Goal: Book appointment/travel/reservation

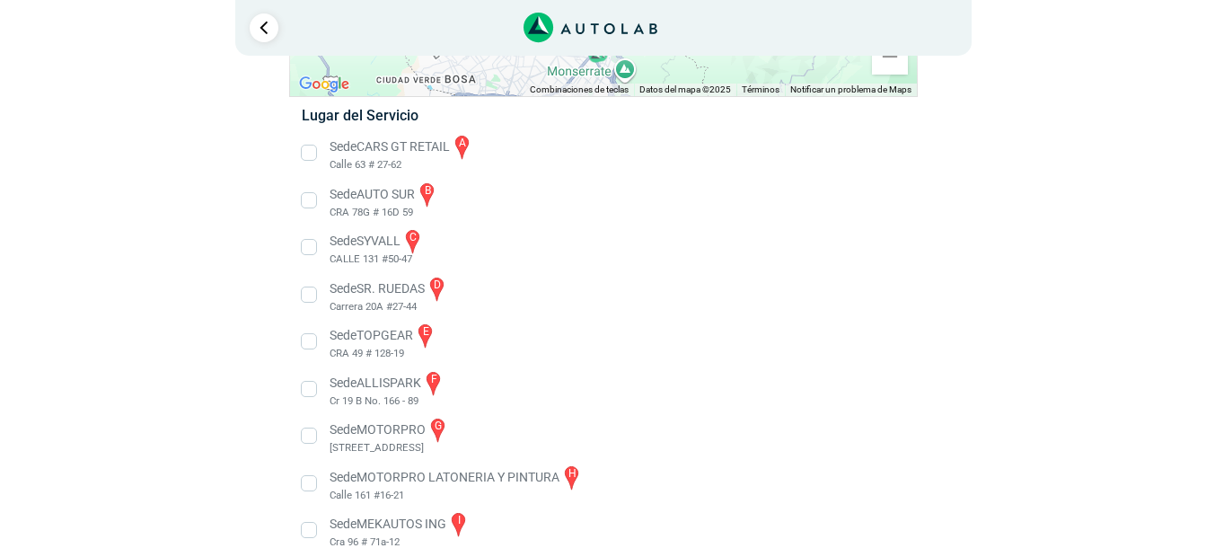
scroll to position [180, 0]
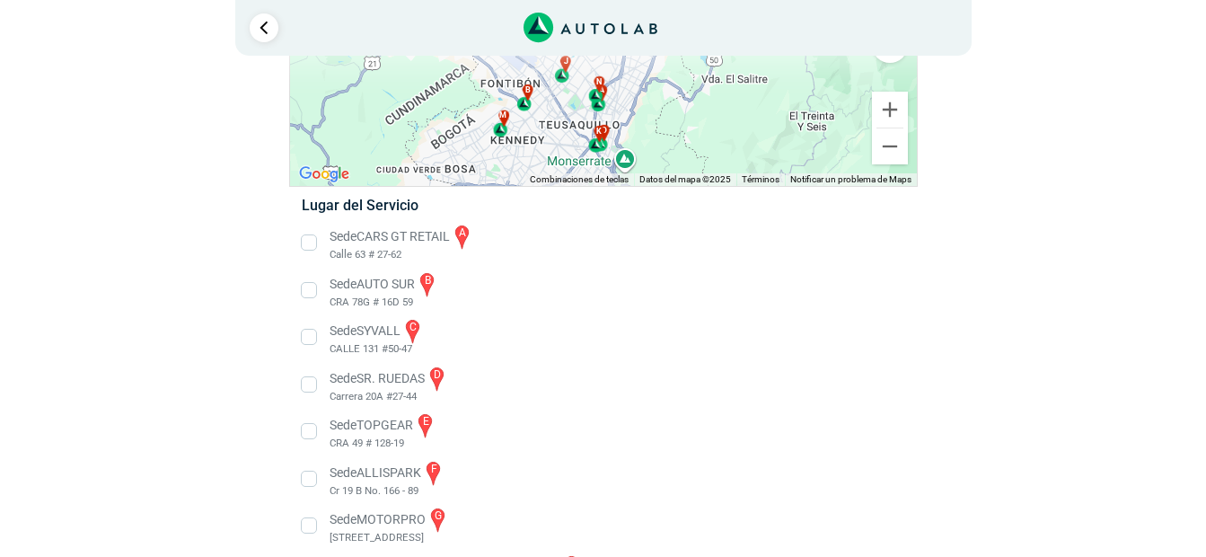
click at [308, 291] on li "Sede AUTO SUR b CRA 78G # 16D 59" at bounding box center [602, 290] width 629 height 40
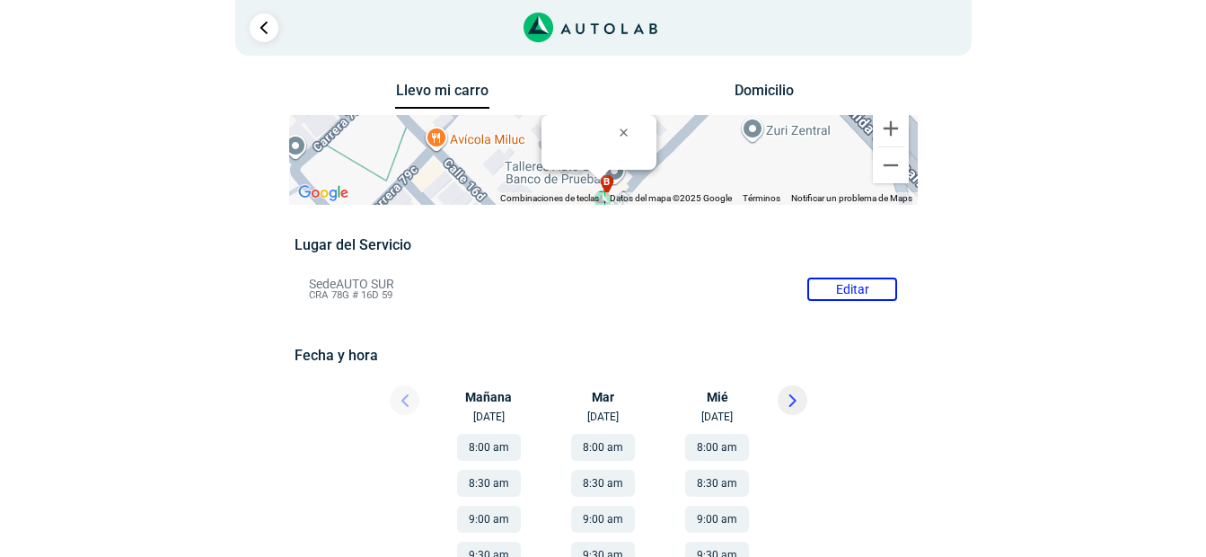
click at [791, 400] on icon at bounding box center [791, 400] width 5 height 11
click at [710, 445] on button "8:00 am" at bounding box center [717, 447] width 64 height 27
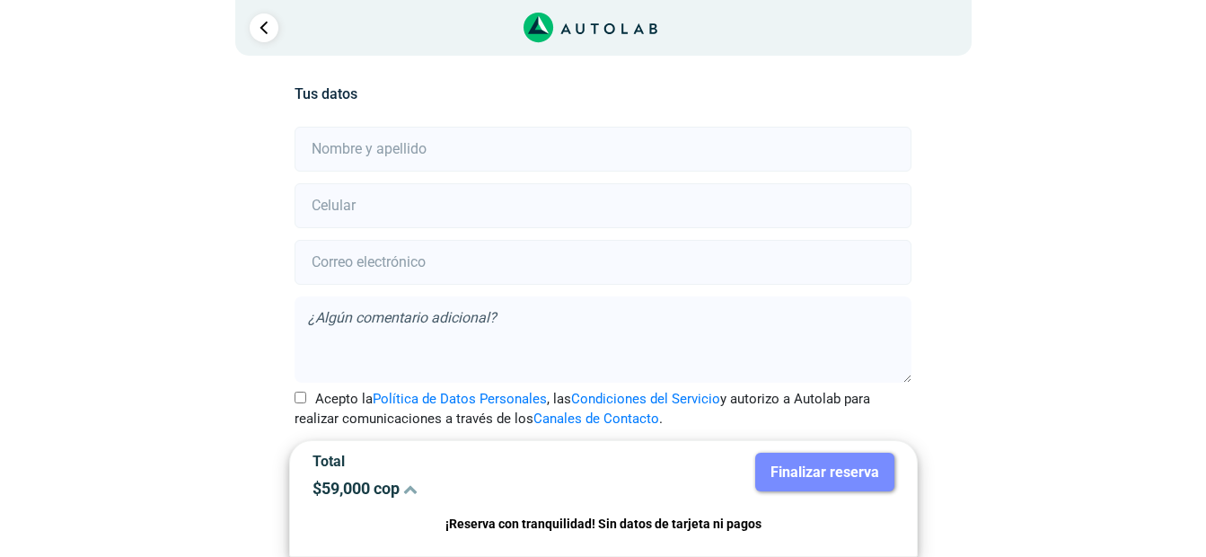
scroll to position [399, 0]
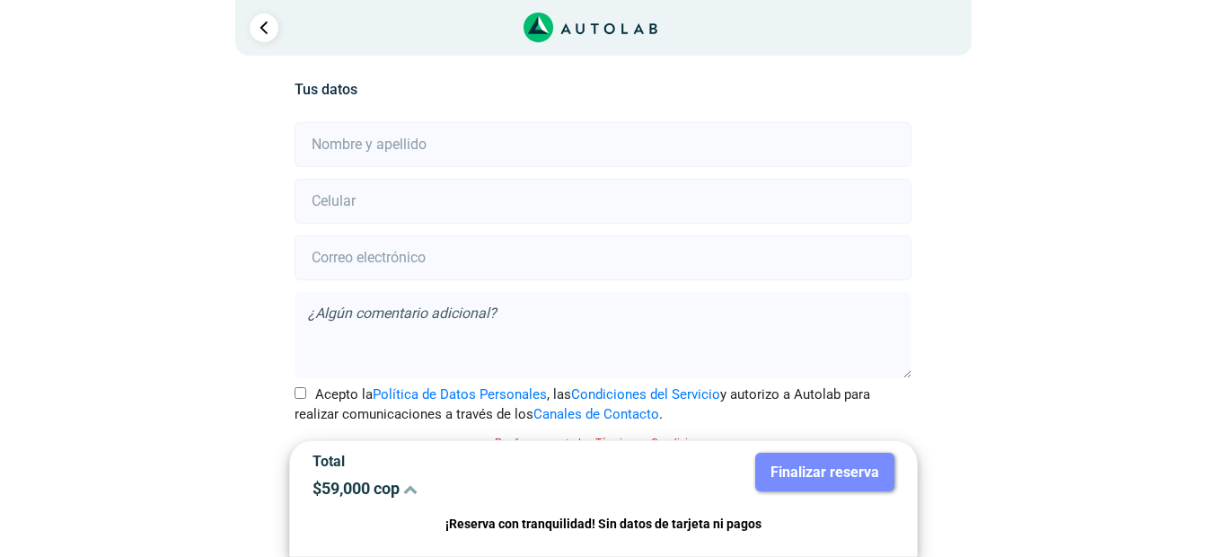
click at [379, 142] on input "text" at bounding box center [602, 144] width 617 height 45
type input "[PERSON_NAME]"
type input "3165296448"
click at [354, 250] on input "email" at bounding box center [602, 257] width 617 height 45
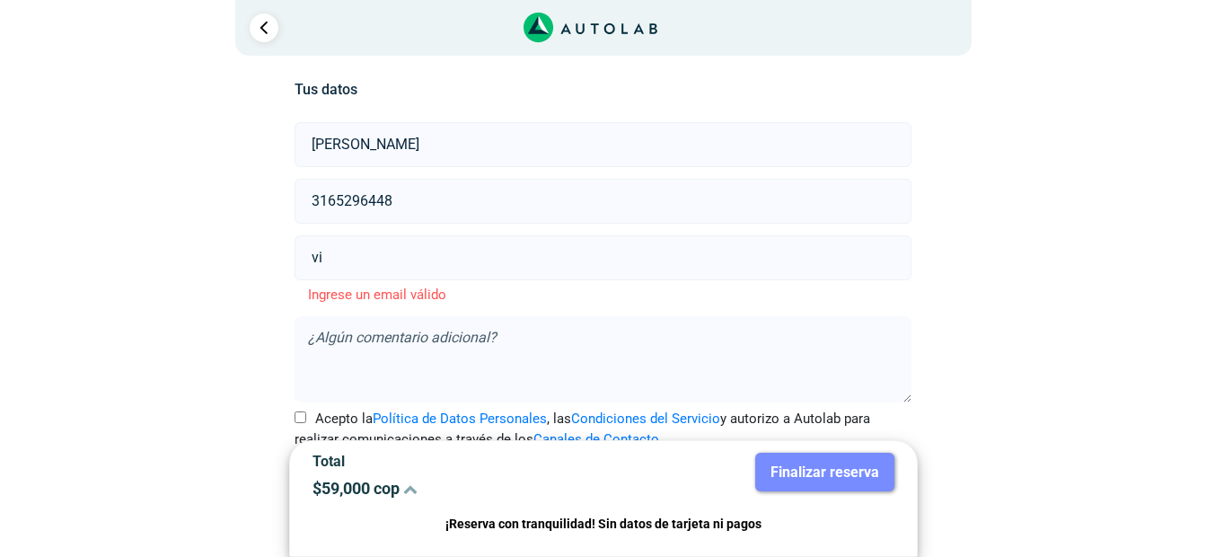
type input "v"
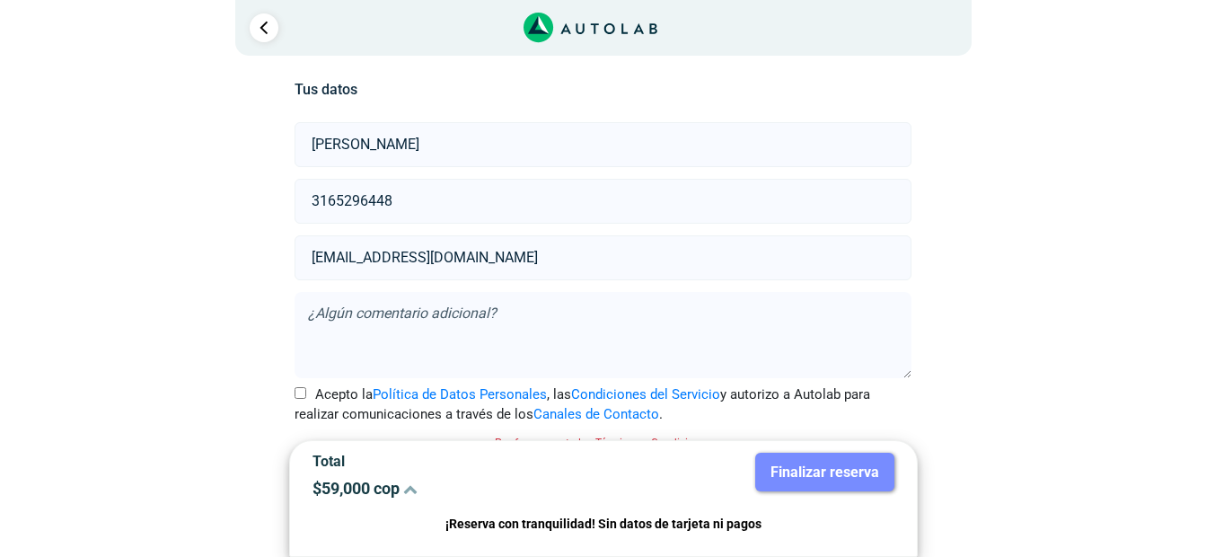
type input "[EMAIL_ADDRESS][DOMAIN_NAME]"
click at [386, 312] on textarea at bounding box center [602, 335] width 617 height 86
type textarea "Garantia factura"
click at [300, 394] on input "Acepto la Política de Datos Personales , las Condiciones del Servicio y autoriz…" at bounding box center [300, 393] width 12 height 12
checkbox input "true"
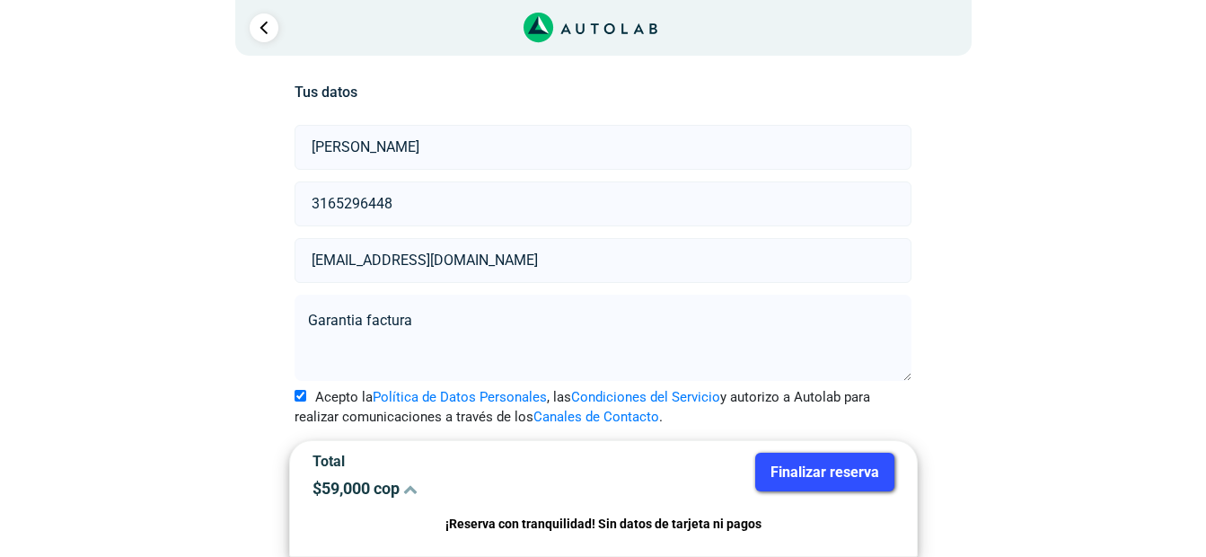
scroll to position [396, 0]
click at [460, 319] on textarea "Garantia factura" at bounding box center [602, 337] width 617 height 86
paste textarea "04 - 113357"
paste textarea "[DATE]"
click at [607, 313] on textarea "Garantía factura 04 - 113357 de [DATE]" at bounding box center [602, 337] width 617 height 86
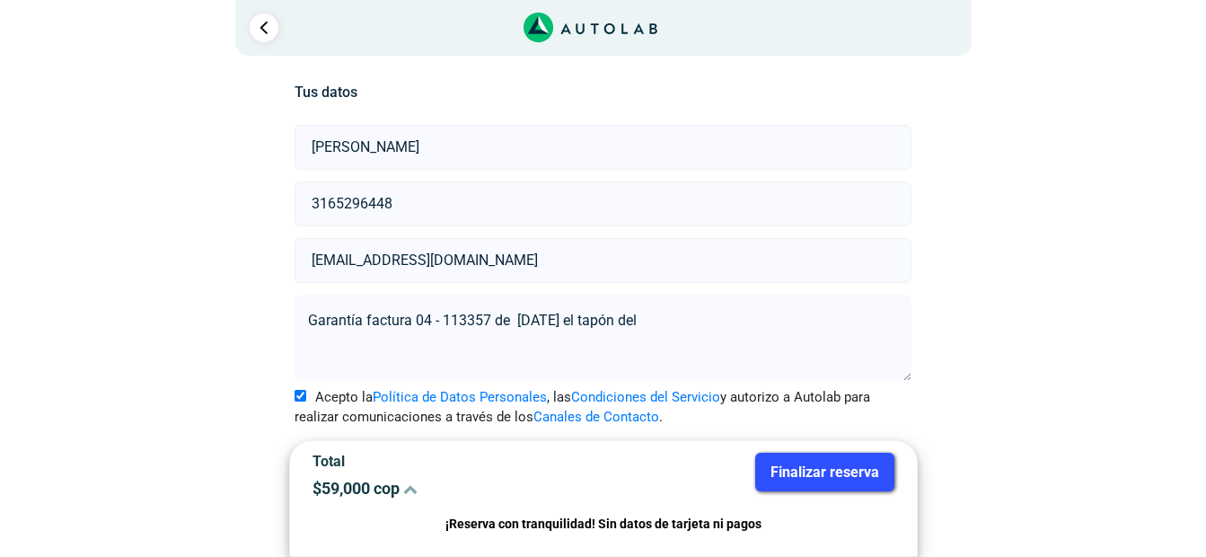
drag, startPoint x: 680, startPoint y: 318, endPoint x: 593, endPoint y: 325, distance: 87.4
click at [591, 325] on textarea "Garantía factura 04 - 113357 de [DATE] el tapón del" at bounding box center [602, 337] width 617 height 86
paste textarea "TAPA DEPOSITO REFRIGERANTE"
drag, startPoint x: 576, startPoint y: 345, endPoint x: 523, endPoint y: 347, distance: 53.9
click at [523, 347] on textarea "Garantía factura 04 - 113357 de [DATE] la TAPA DEPOSITO REFRIGERANTE permite fu…" at bounding box center [602, 337] width 617 height 86
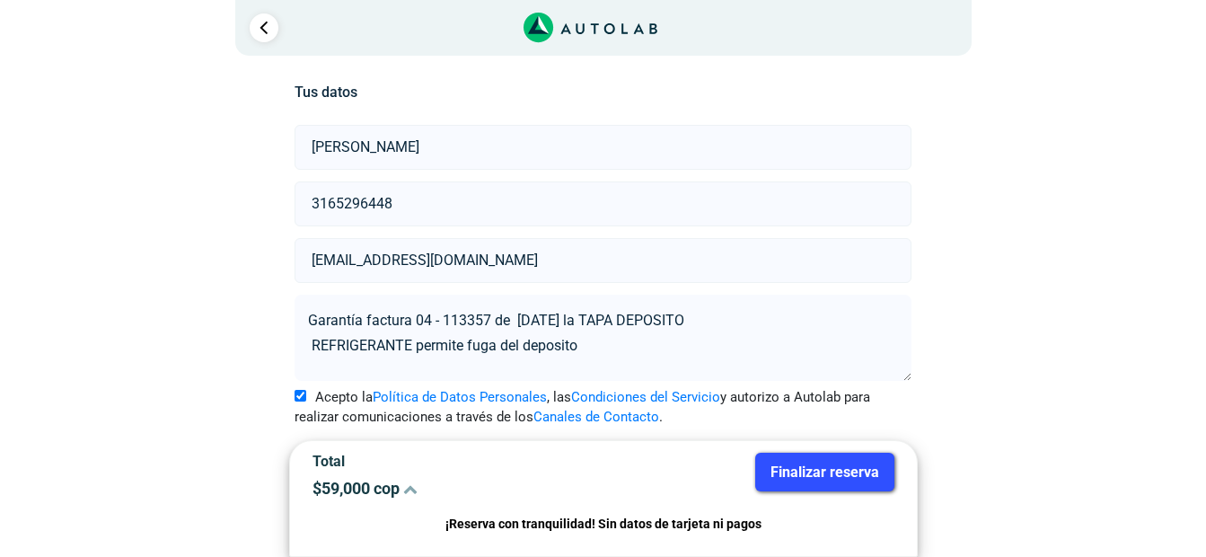
type textarea "Garantía factura 04 - 113357 de [DATE] la TAPA DEPOSITO REFRIGERANTE permite fu…"
click at [858, 465] on button "Finalizar reserva" at bounding box center [824, 471] width 139 height 39
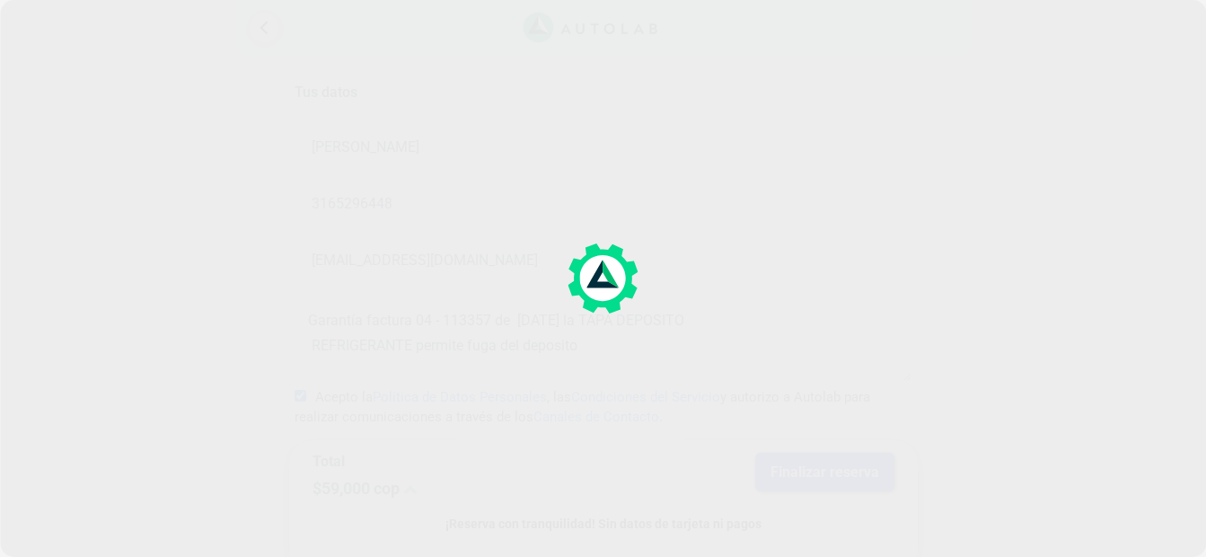
scroll to position [0, 0]
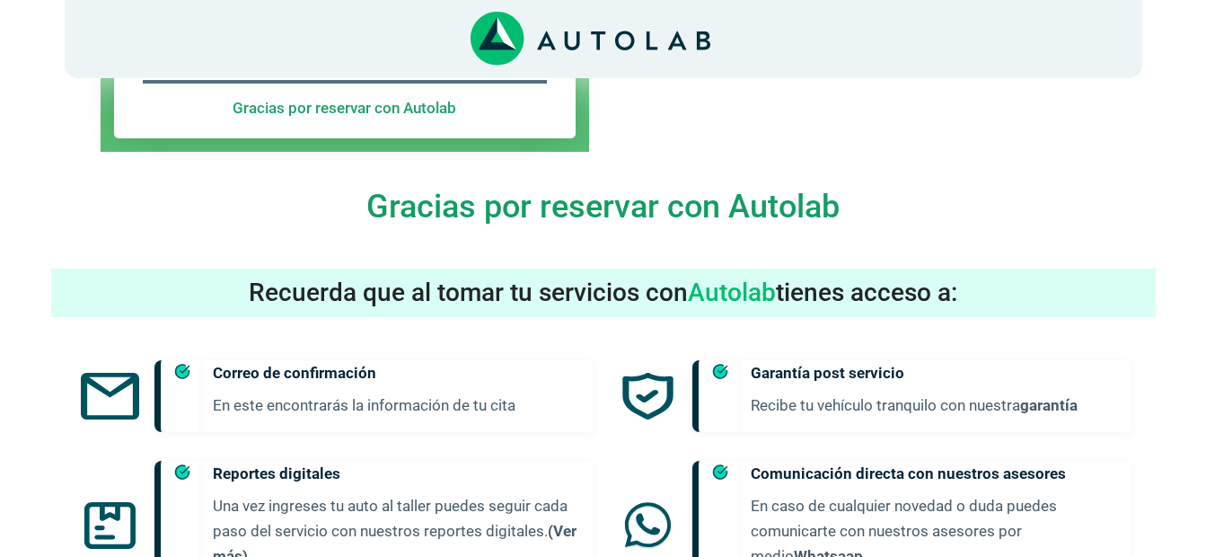
scroll to position [808, 0]
